Goal: Navigation & Orientation: Find specific page/section

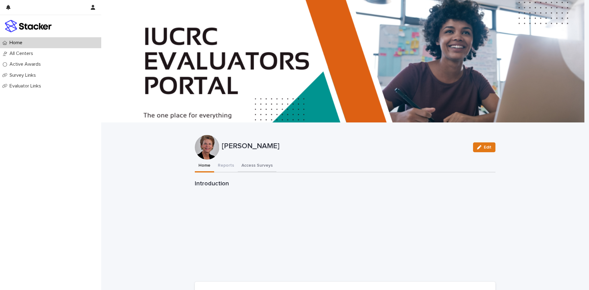
click at [254, 164] on button "Access Surveys" at bounding box center [257, 165] width 39 height 13
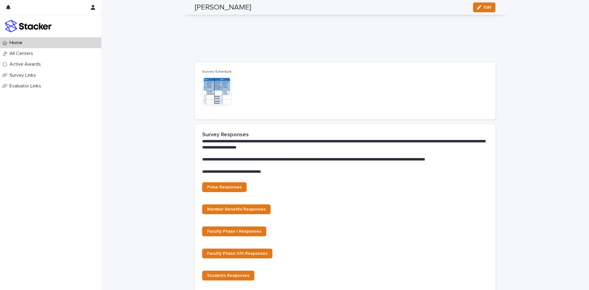
scroll to position [320, 0]
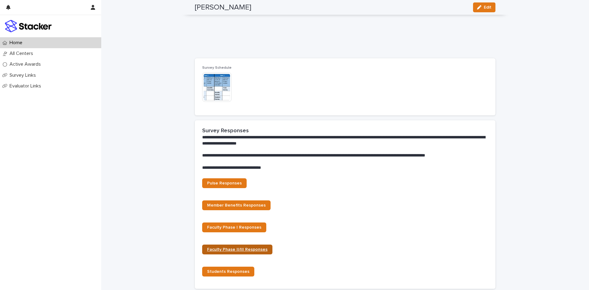
click at [242, 248] on span "Faculty Phase II/III Responses" at bounding box center [237, 249] width 60 height 4
click at [232, 228] on span "Faculty Phase I Responses" at bounding box center [234, 227] width 54 height 4
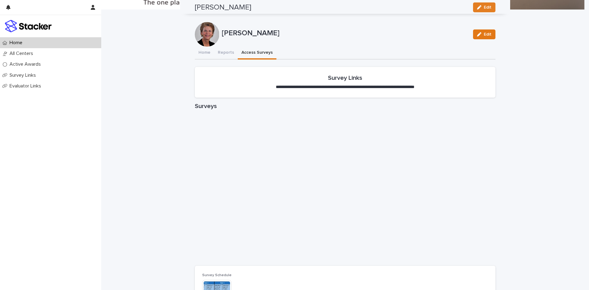
scroll to position [76, 0]
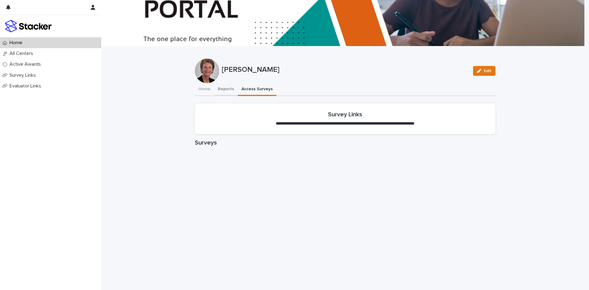
click at [225, 88] on div "**********" at bounding box center [345, 255] width 488 height 662
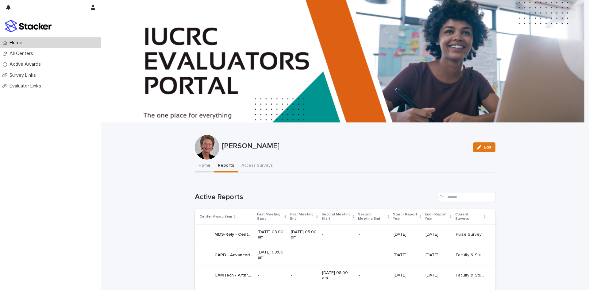
click at [203, 163] on button "Home" at bounding box center [204, 165] width 19 height 13
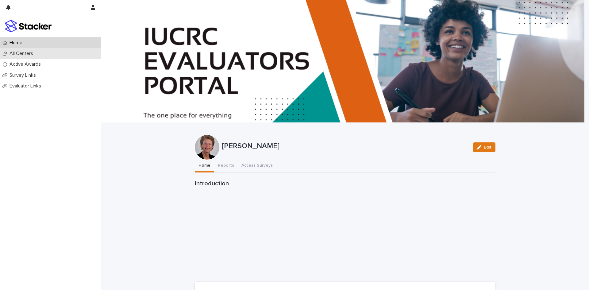
click at [25, 52] on p "All Centers" at bounding box center [22, 54] width 31 height 6
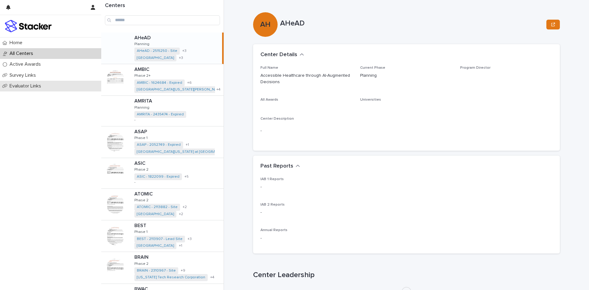
click at [23, 85] on p "Evaluator Links" at bounding box center [26, 86] width 39 height 6
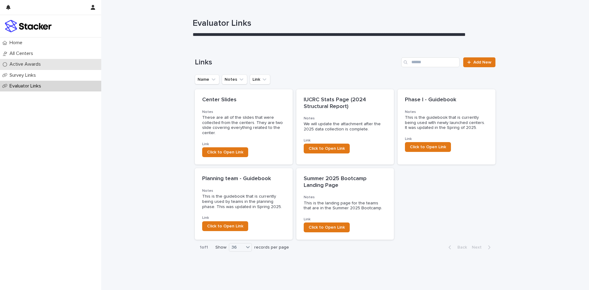
click at [22, 62] on p "Active Awards" at bounding box center [26, 64] width 39 height 6
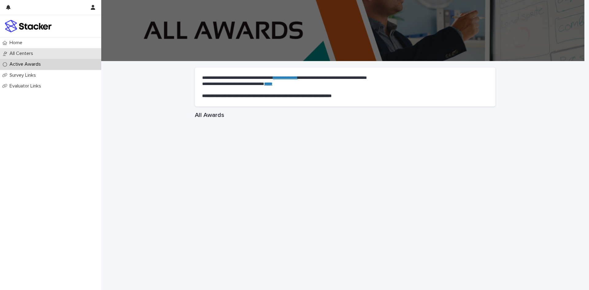
click at [23, 54] on p "All Centers" at bounding box center [22, 54] width 31 height 6
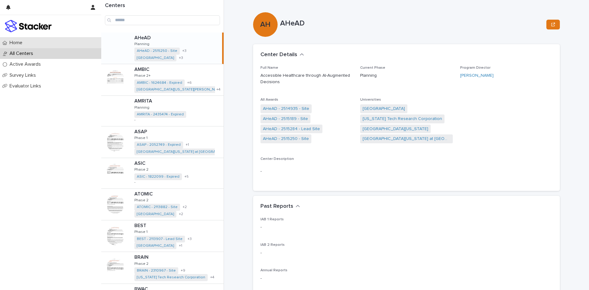
click at [23, 42] on p "Home" at bounding box center [17, 43] width 20 height 6
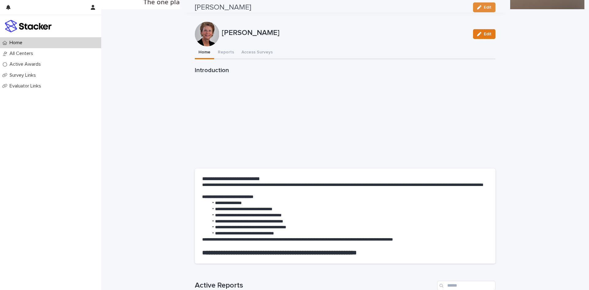
scroll to position [114, 0]
